Goal: Information Seeking & Learning: Learn about a topic

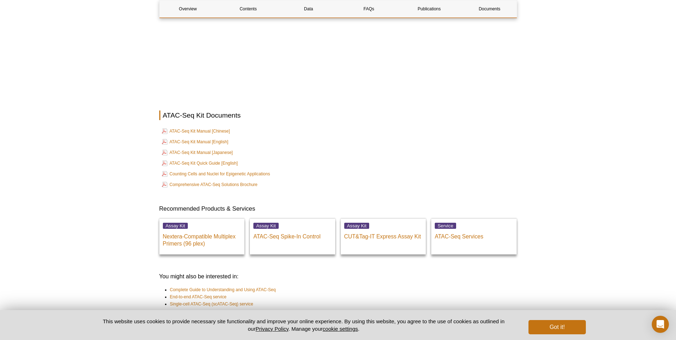
scroll to position [1657, 0]
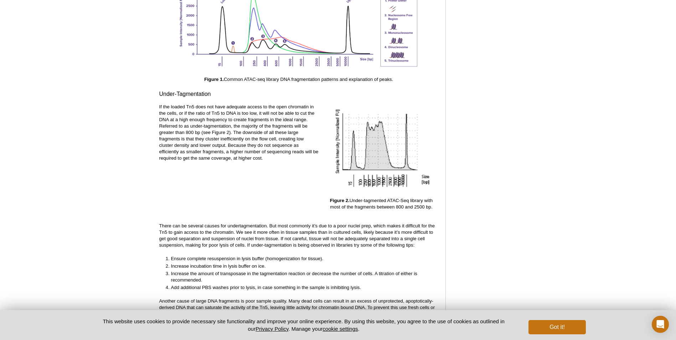
scroll to position [1063, 0]
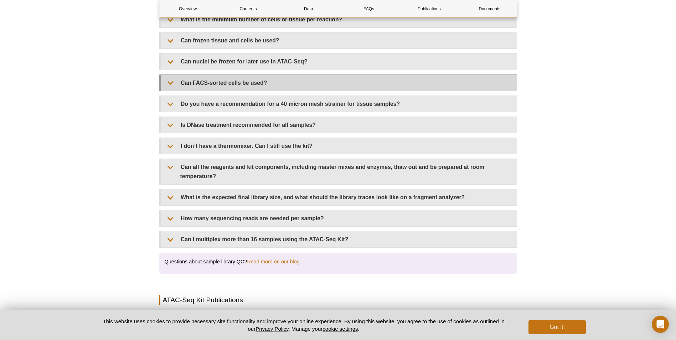
scroll to position [1144, 0]
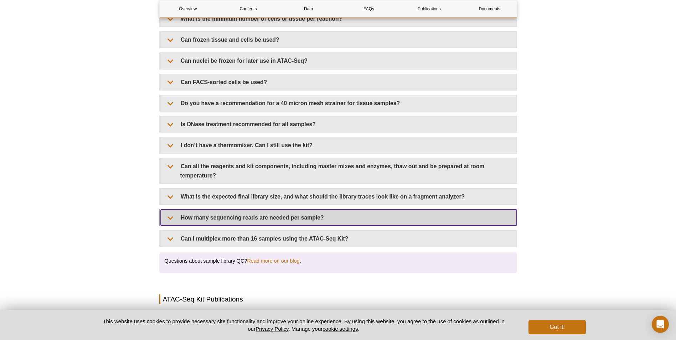
click at [257, 215] on summary "How many sequencing reads are needed per sample?" at bounding box center [339, 218] width 356 height 16
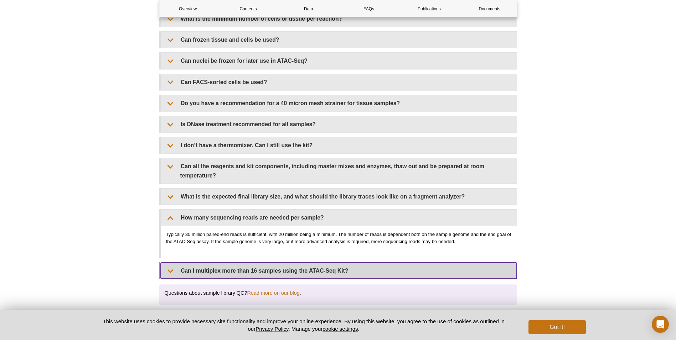
click at [271, 263] on summary "Can I multiplex more than 16 samples using the ATAC-Seq Kit?" at bounding box center [339, 271] width 356 height 16
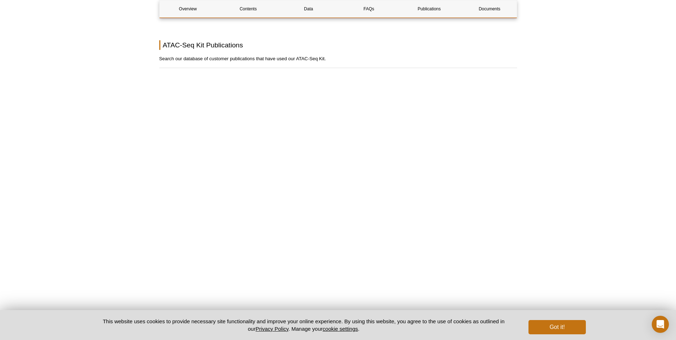
scroll to position [1571, 0]
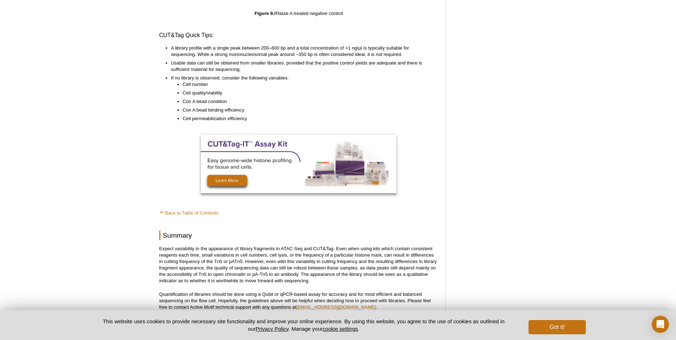
scroll to position [3515, 0]
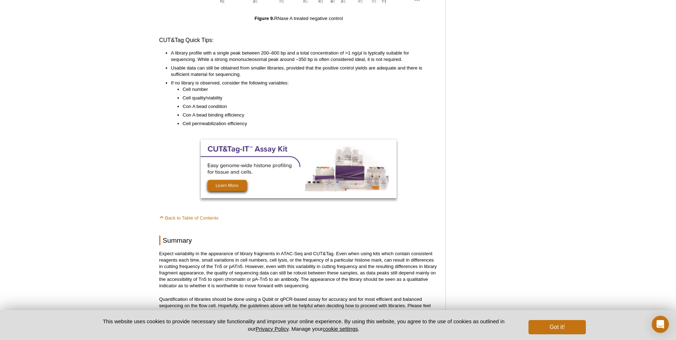
click at [341, 308] on p "Quantification of libraries should be done using a Qubit or qPCR-based assay fo…" at bounding box center [298, 305] width 279 height 19
click at [342, 309] on link "tech_support@activemotif.com" at bounding box center [336, 311] width 80 height 5
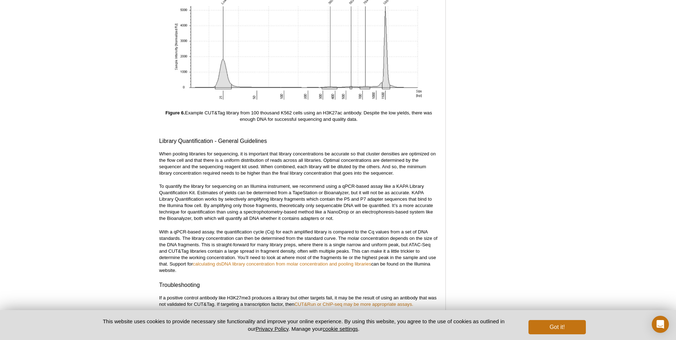
scroll to position [0, 0]
